Goal: Information Seeking & Learning: Learn about a topic

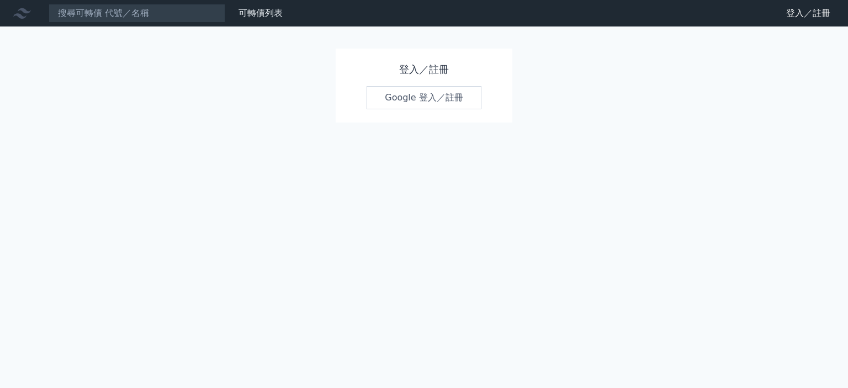
click at [452, 94] on link "Google 登入／註冊" at bounding box center [423, 97] width 115 height 23
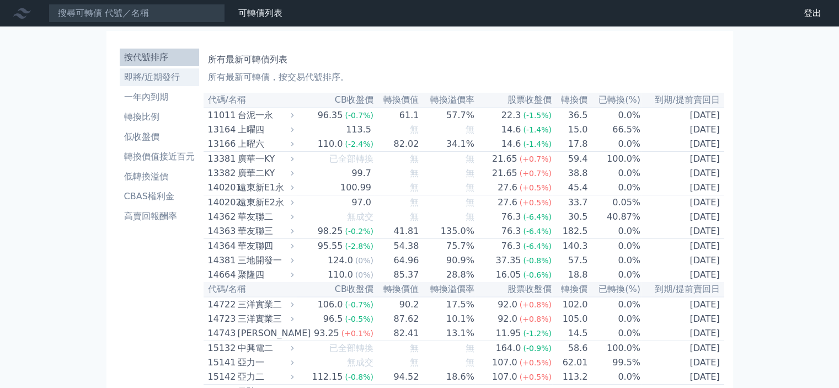
click at [156, 73] on li "即將/近期發行" at bounding box center [159, 77] width 79 height 13
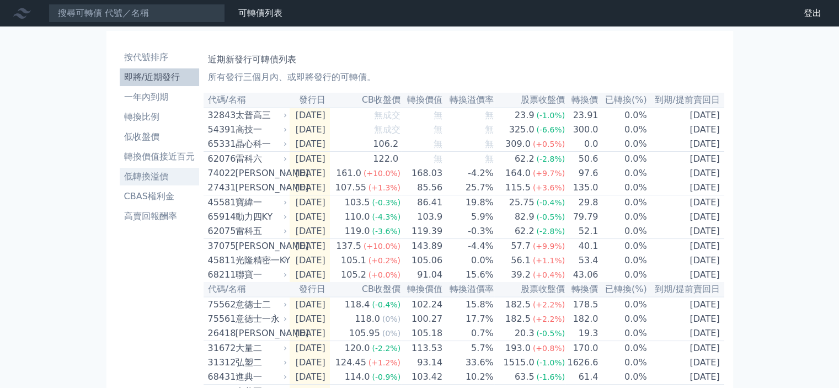
click at [154, 176] on li "低轉換溢價" at bounding box center [159, 176] width 79 height 13
